Goal: Task Accomplishment & Management: Use online tool/utility

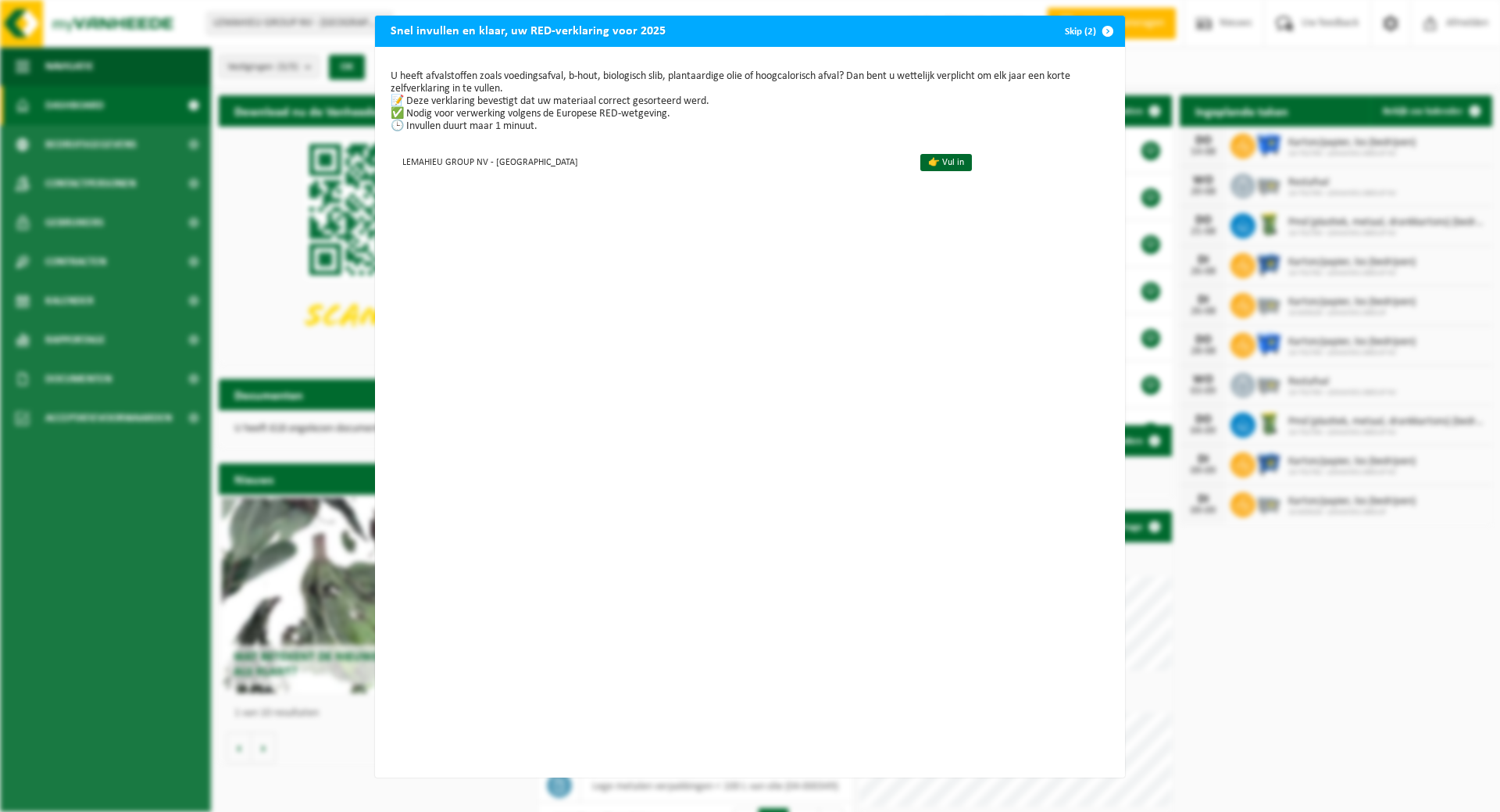
click at [1103, 29] on span "button" at bounding box center [1108, 32] width 32 height 32
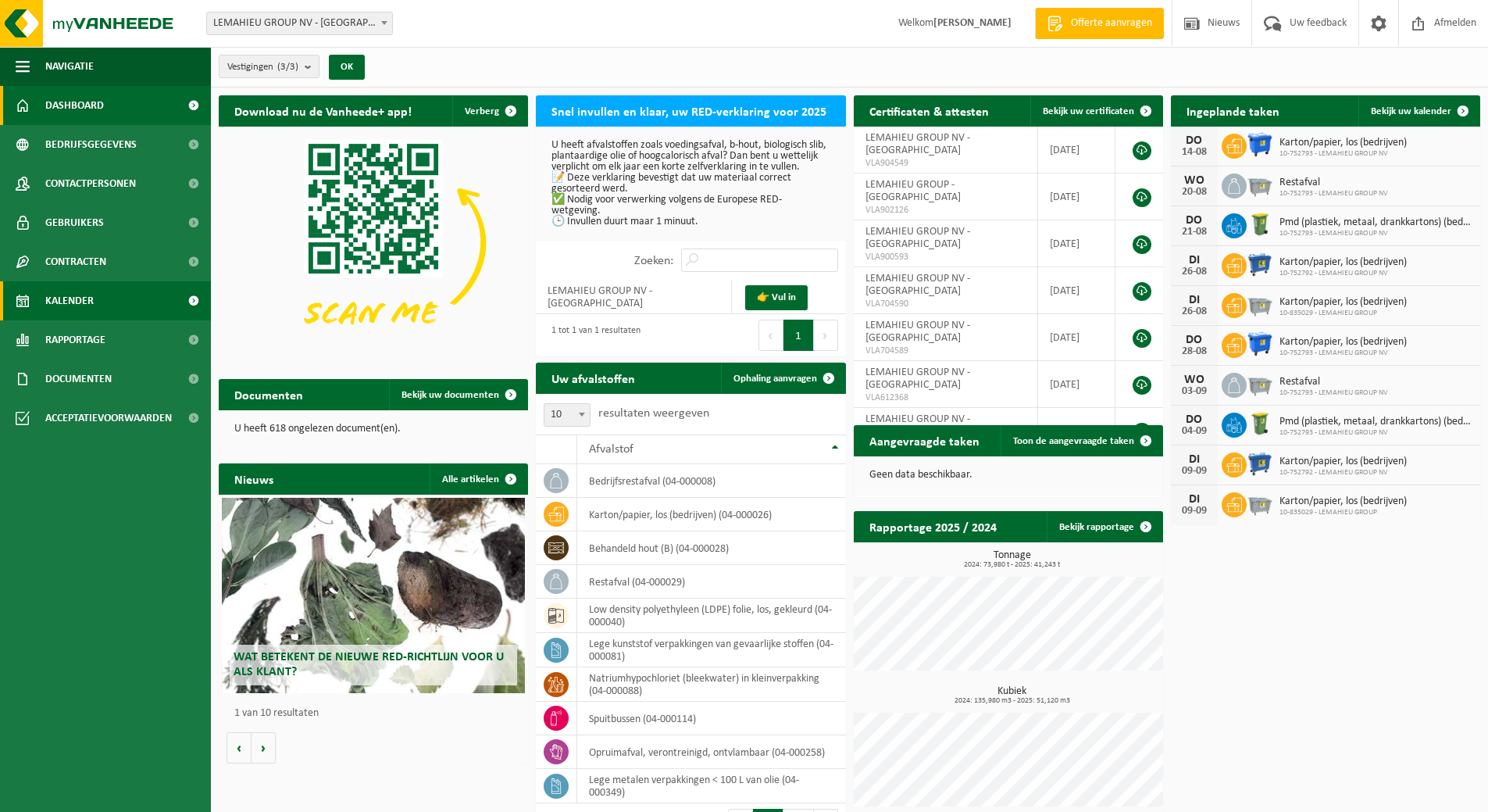
click at [73, 300] on span "Kalender" at bounding box center [69, 301] width 48 height 39
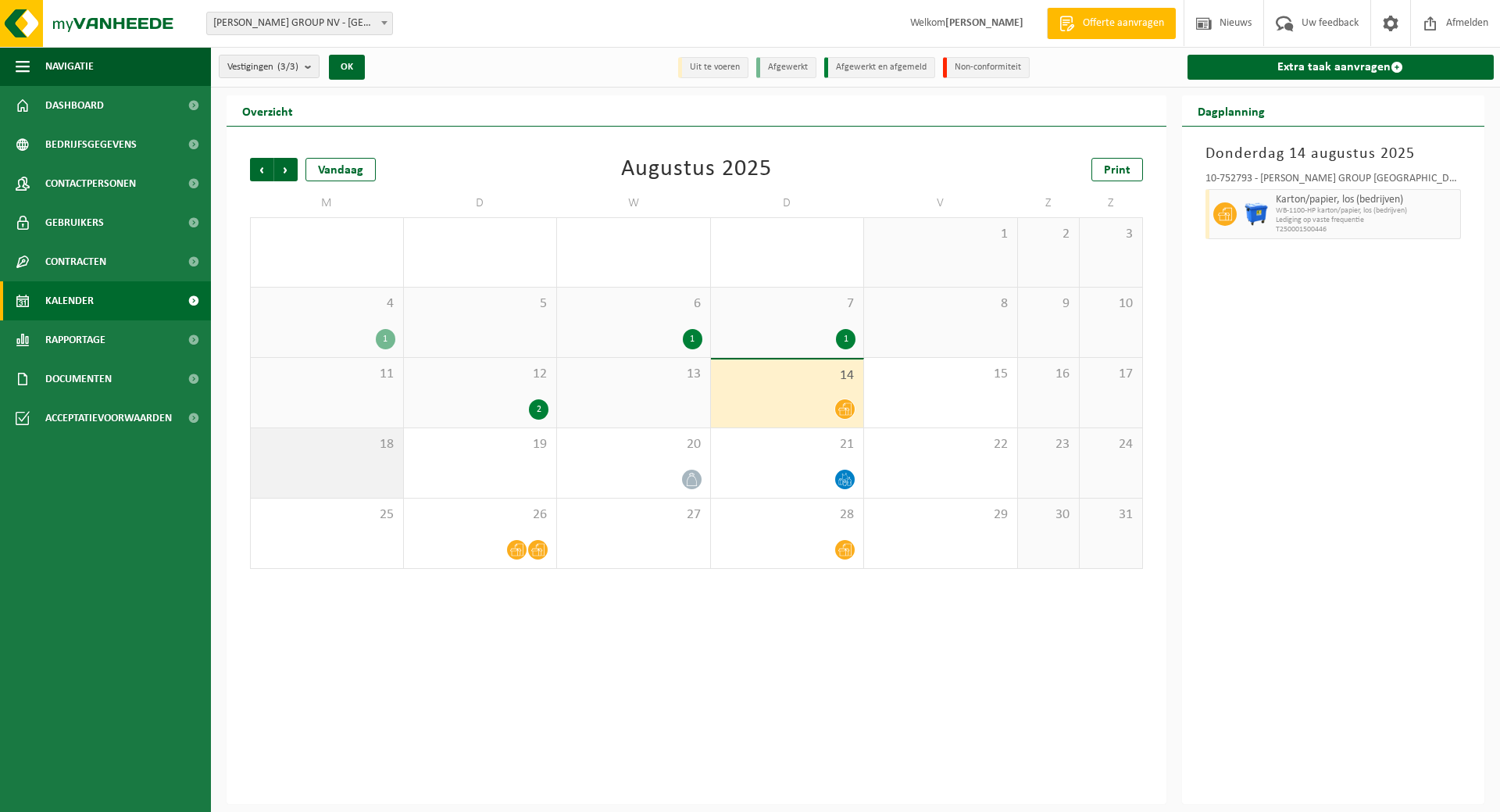
click at [350, 464] on div "18" at bounding box center [327, 463] width 152 height 69
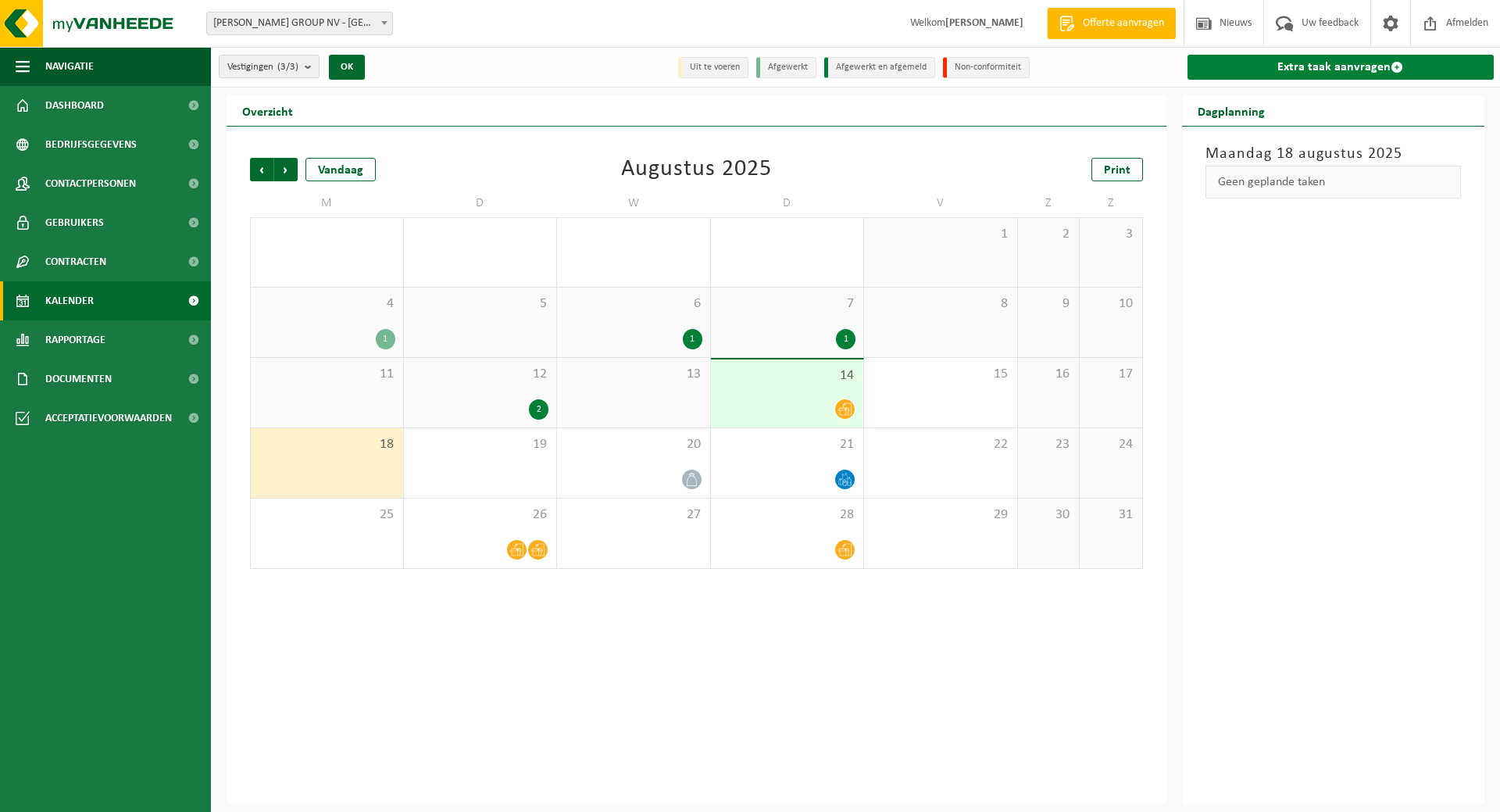
click at [1359, 65] on link "Extra taak aanvragen" at bounding box center [1340, 66] width 307 height 25
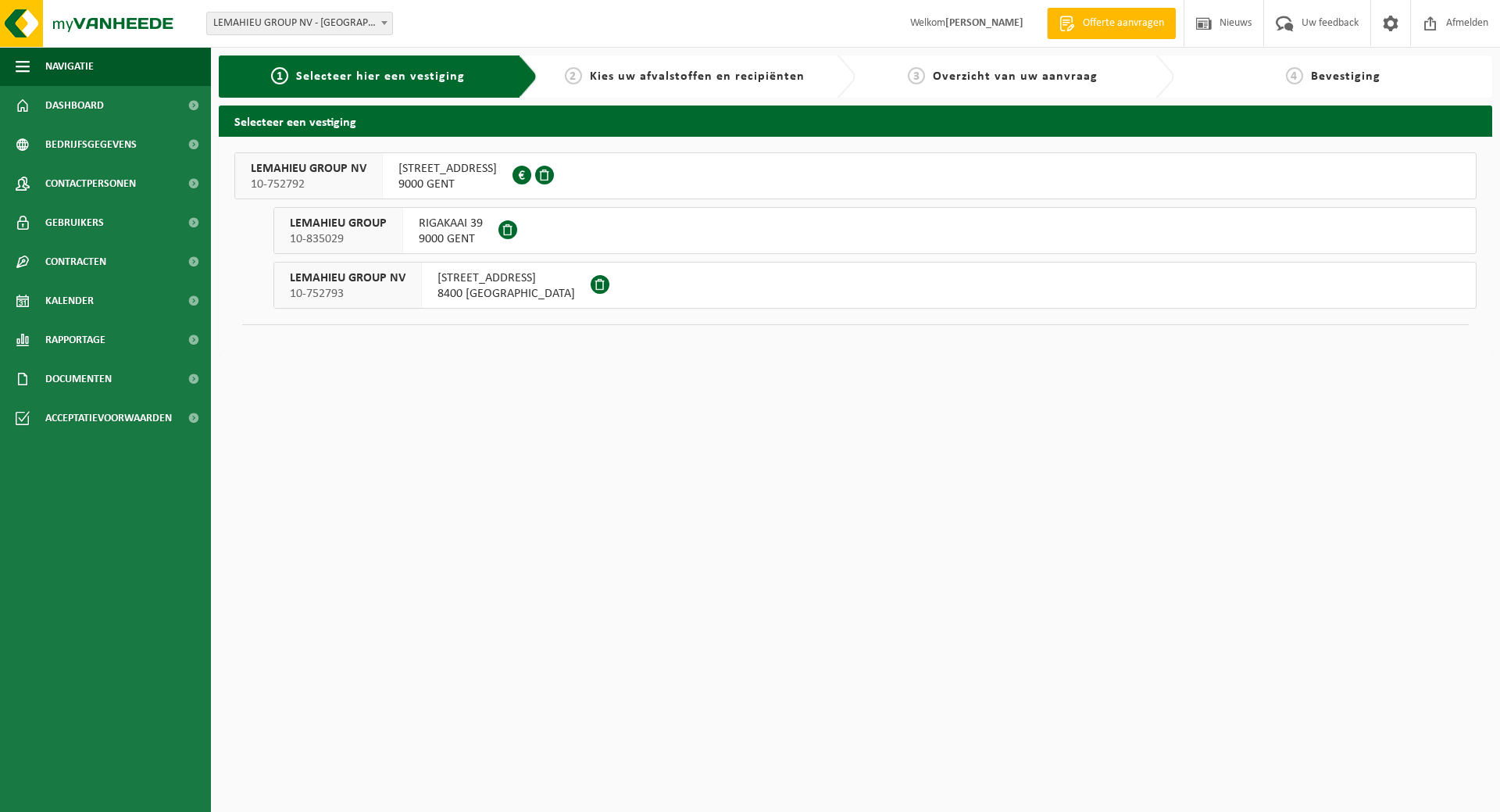
click at [506, 285] on span "VERGUNNINGENSTRAAT 6" at bounding box center [505, 278] width 137 height 16
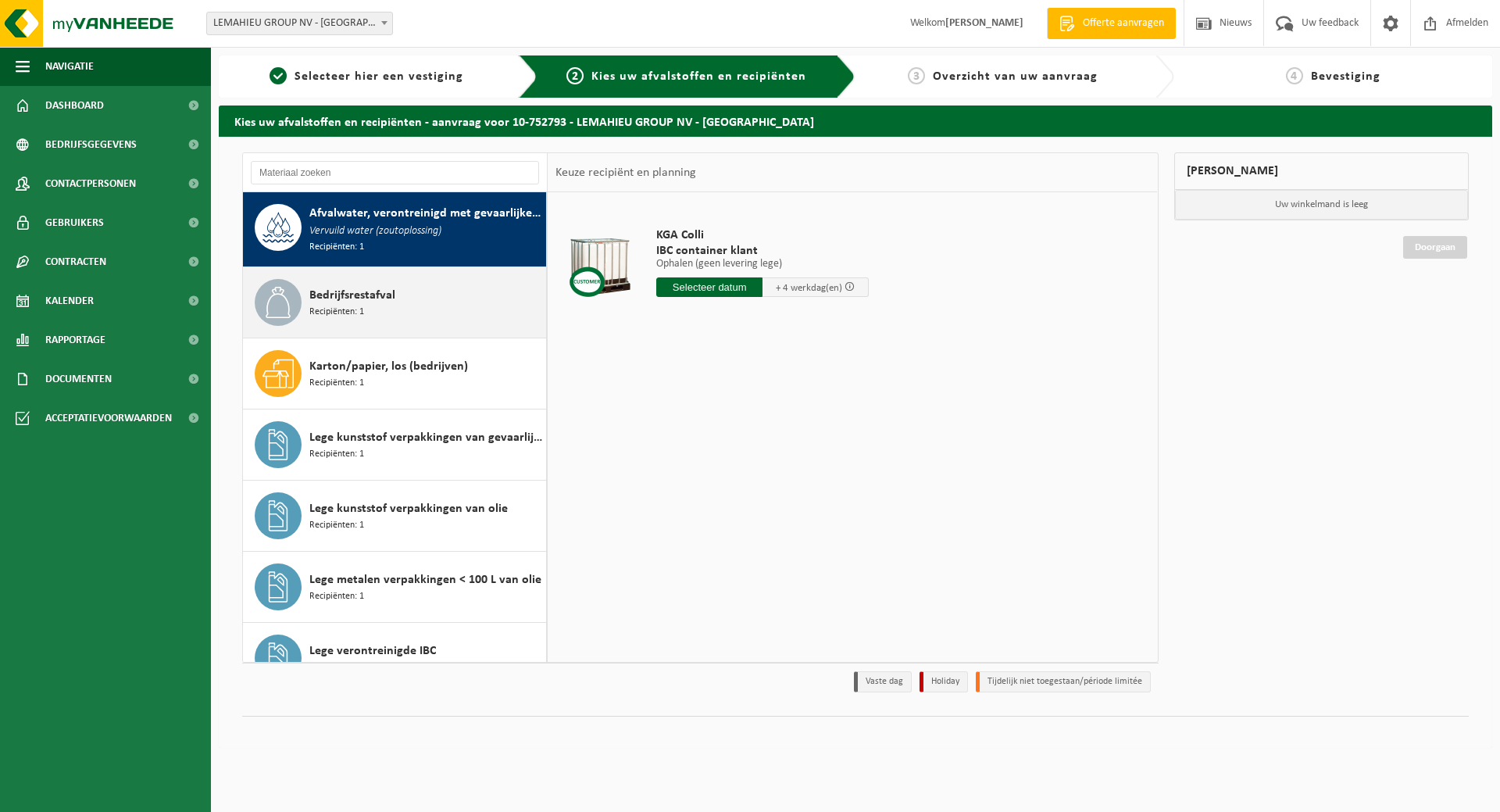
click at [389, 305] on div "Bedrijfsrestafval Recipiënten: 1" at bounding box center [425, 302] width 233 height 46
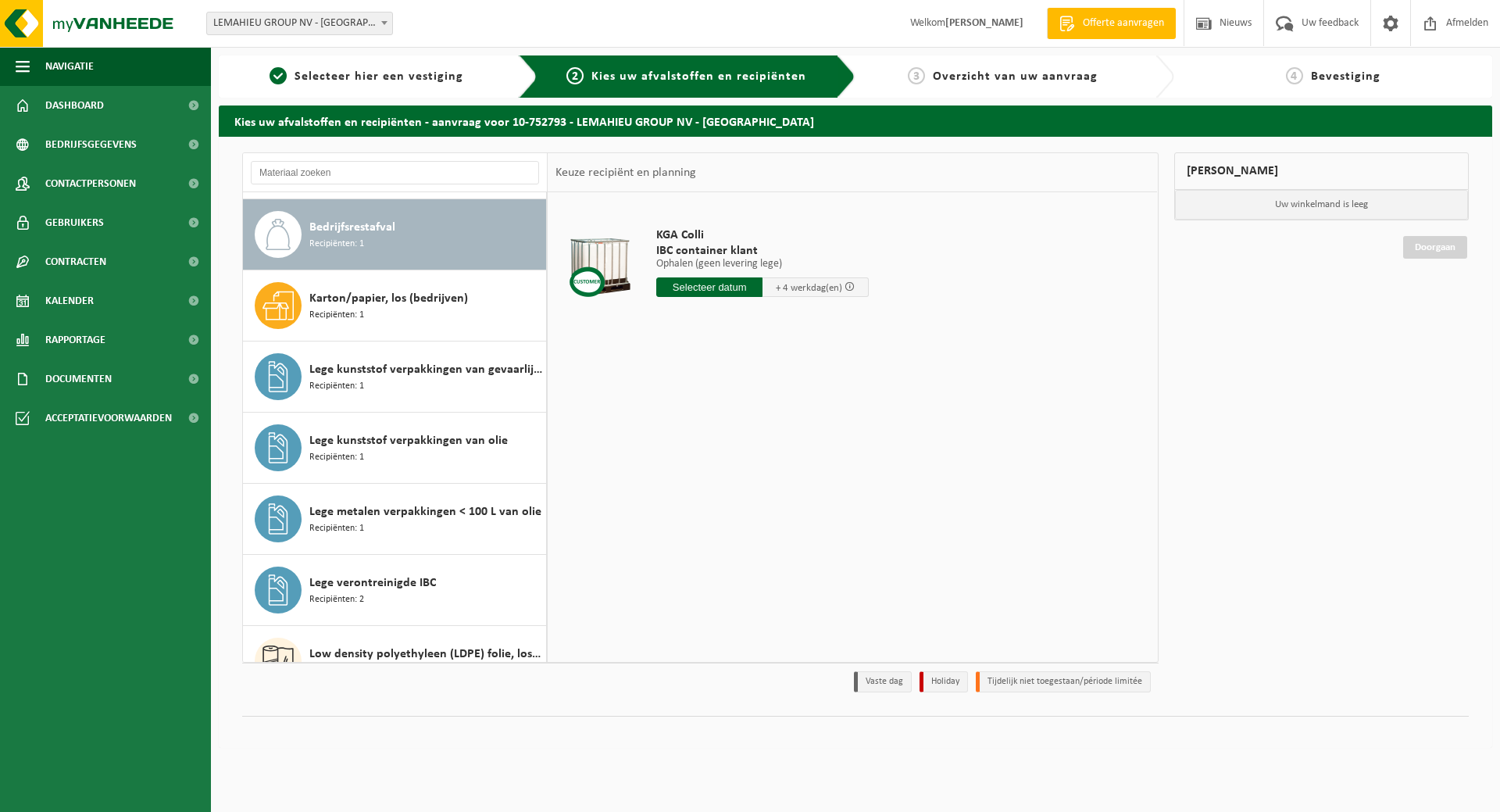
scroll to position [73, 0]
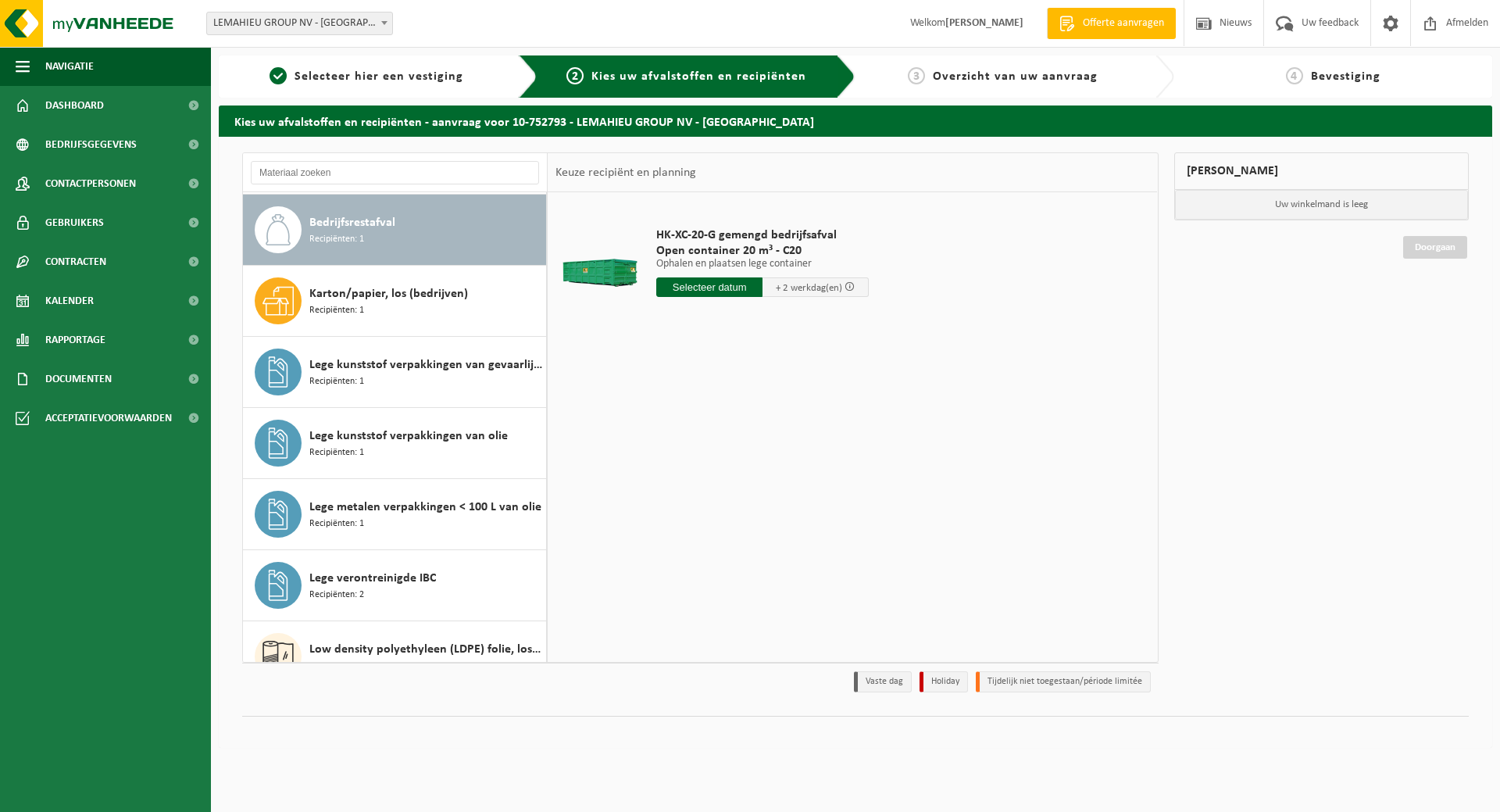
click at [721, 284] on input "text" at bounding box center [710, 287] width 107 height 20
click at [671, 450] on div "18" at bounding box center [671, 450] width 28 height 25
type input "Van 2025-08-18"
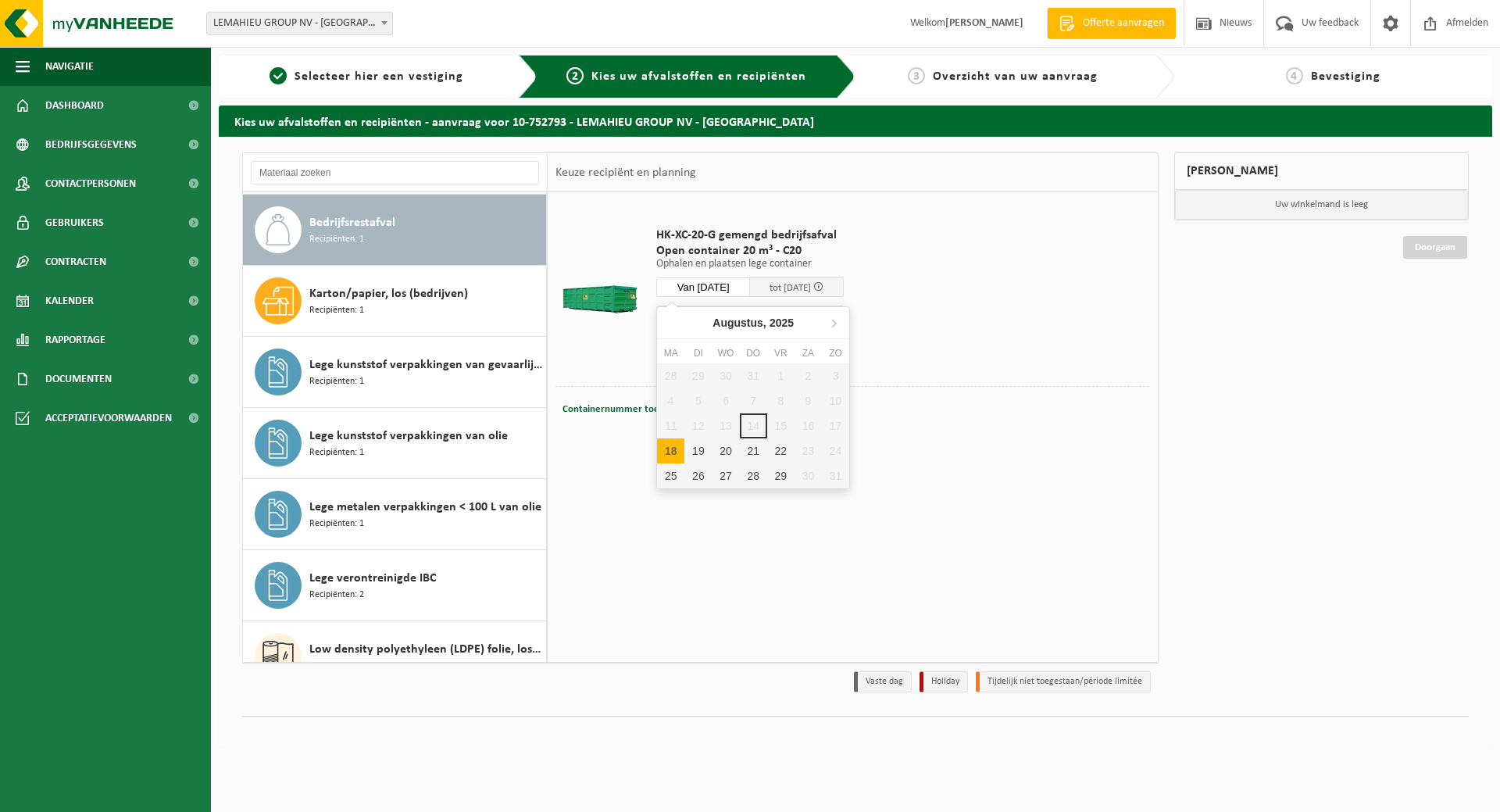
click at [726, 280] on input "Van 2025-08-18" at bounding box center [703, 287] width 94 height 20
click at [673, 451] on div "18" at bounding box center [671, 450] width 28 height 25
click at [671, 450] on div "18" at bounding box center [671, 450] width 28 height 25
type input "Van 2025-08-18"
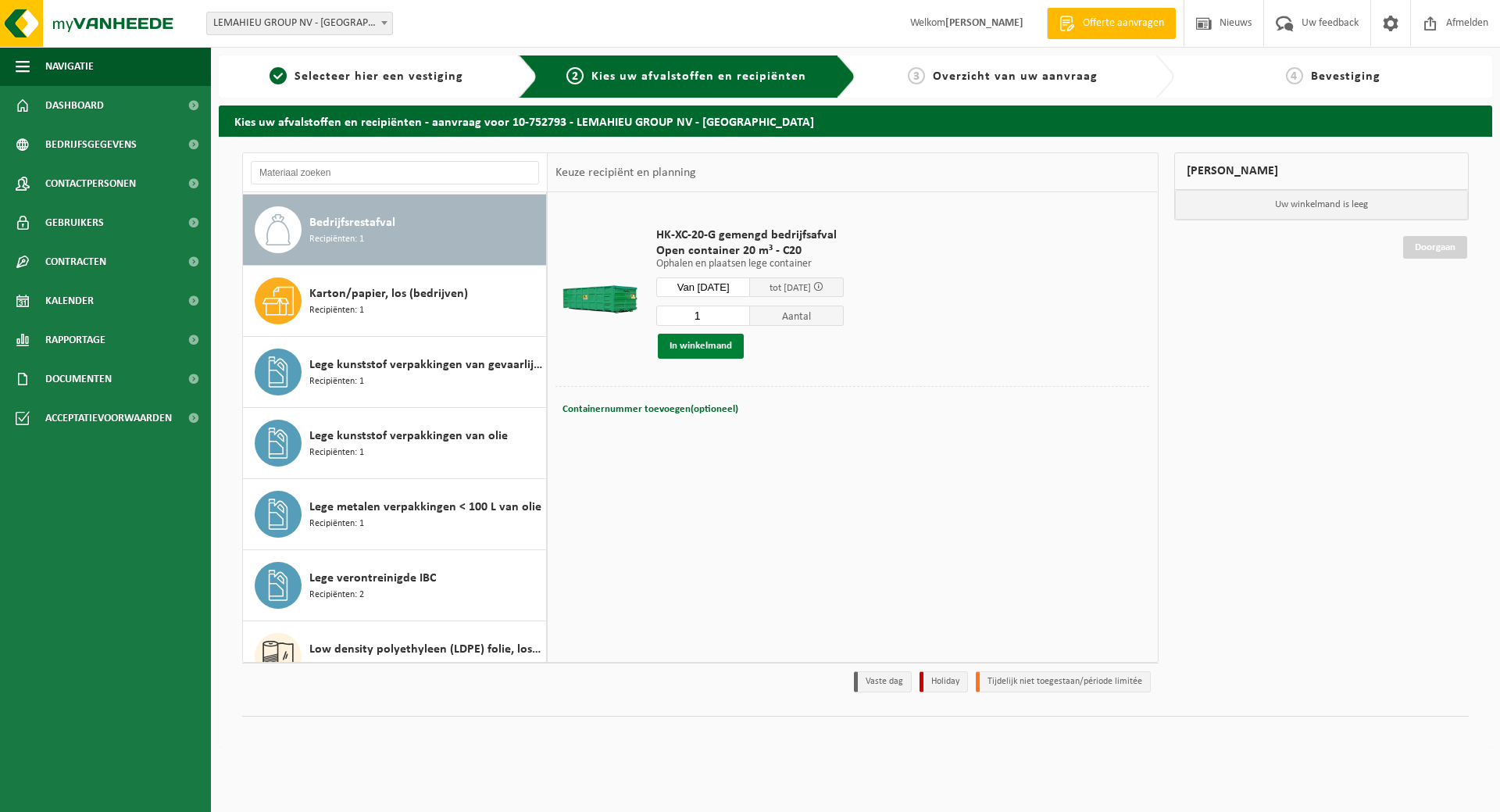
click at [707, 343] on button "In winkelmand" at bounding box center [701, 345] width 86 height 25
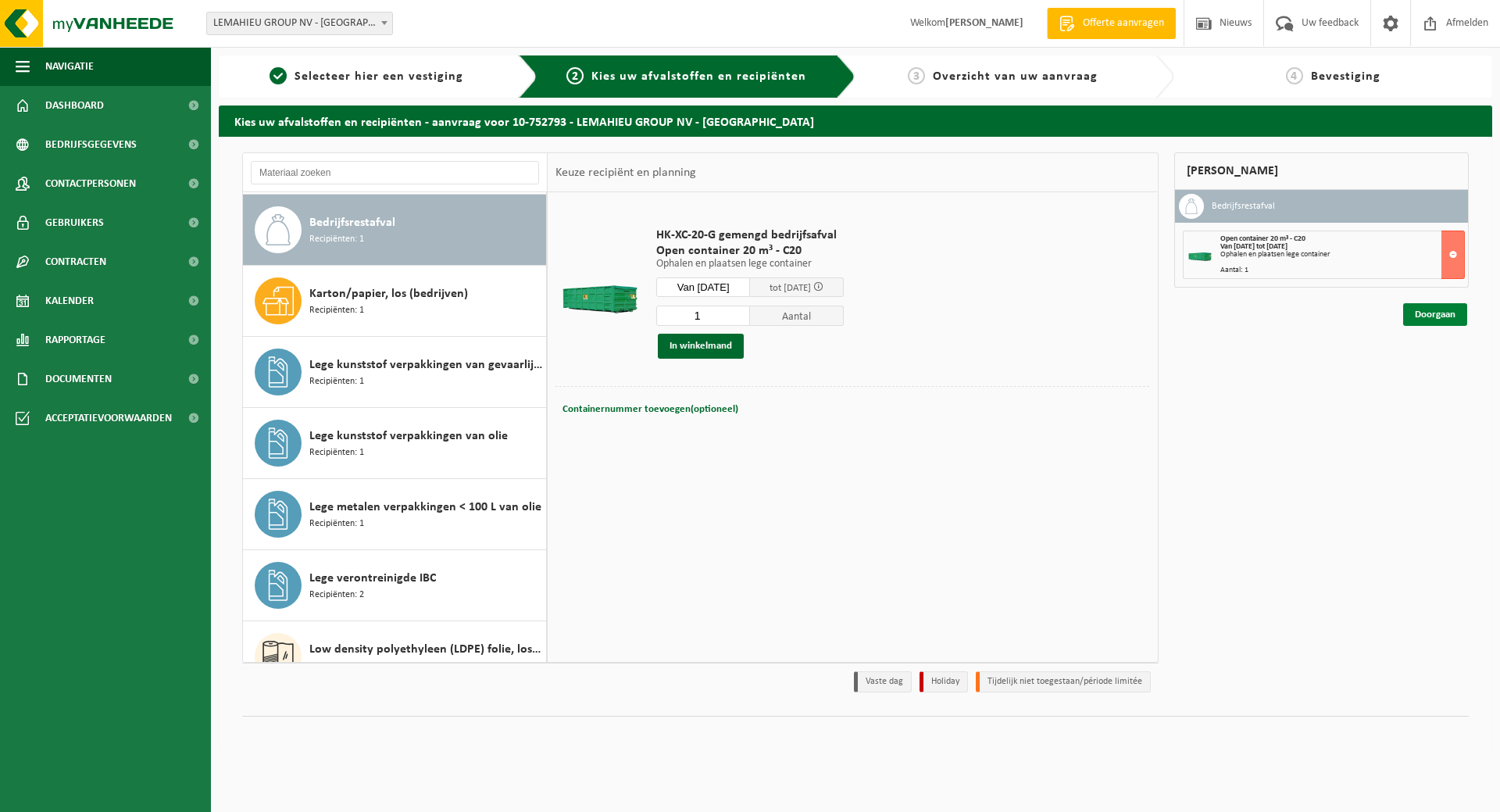
click at [1432, 321] on link "Doorgaan" at bounding box center [1435, 314] width 64 height 23
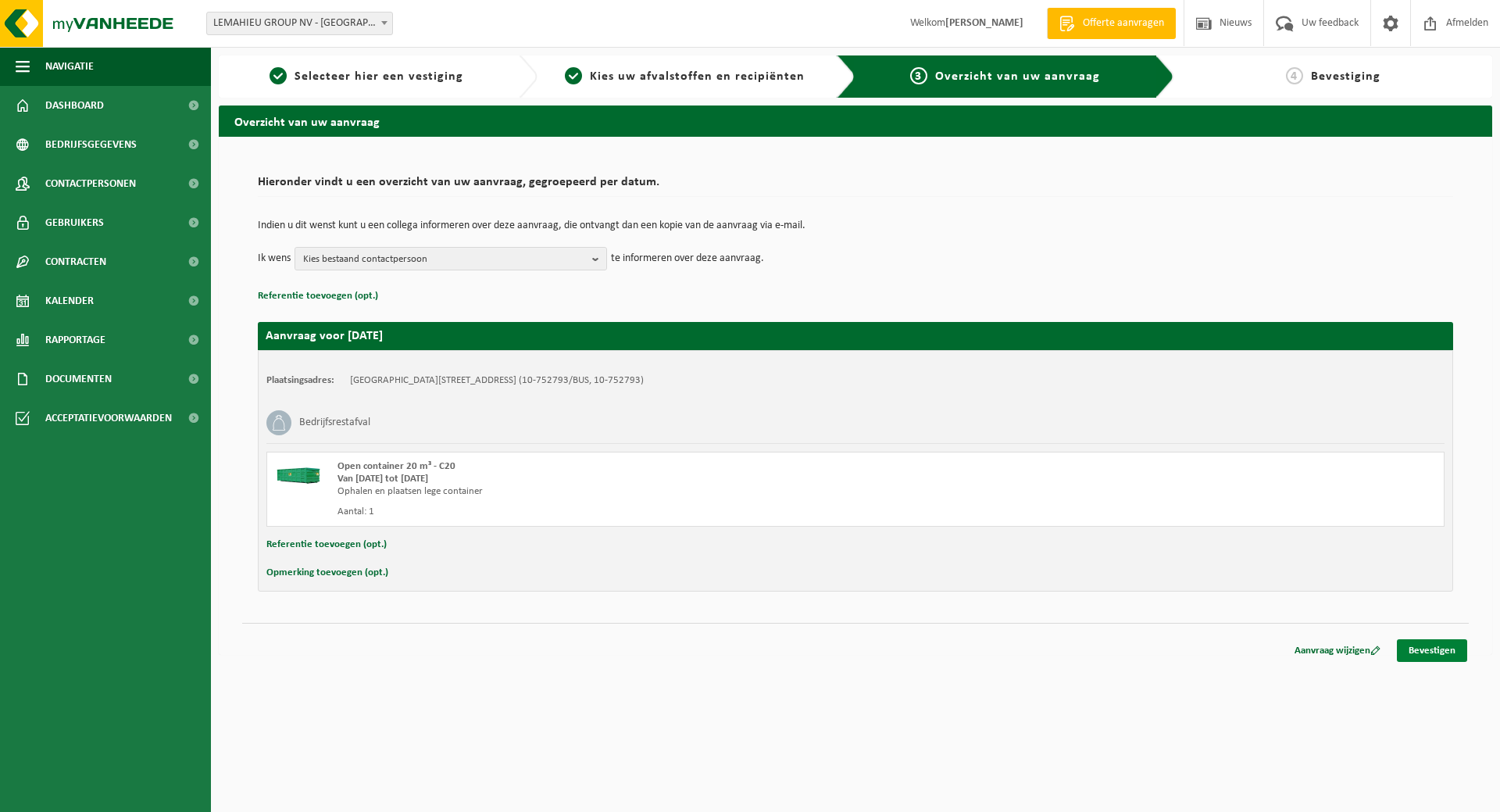
click at [1449, 650] on link "Bevestigen" at bounding box center [1431, 650] width 70 height 23
